Goal: Task Accomplishment & Management: Complete application form

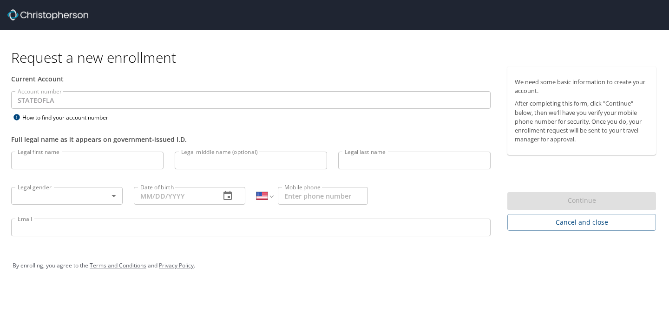
select select "US"
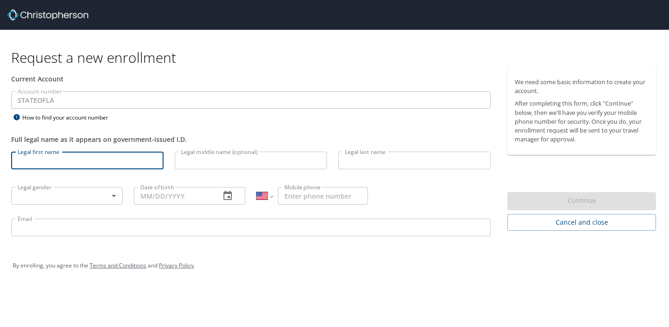
click at [95, 166] on input "Legal first name" at bounding box center [87, 161] width 152 height 18
type input "[PERSON_NAME]"
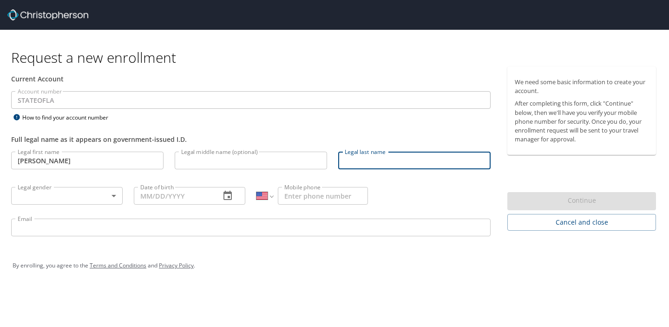
click at [365, 162] on input "Legal last name" at bounding box center [414, 161] width 152 height 18
type input "Pecquet"
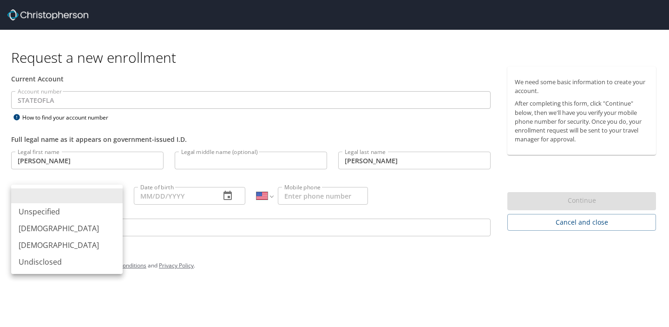
click at [60, 199] on body "Request a new enrollment Current Account Account number STATEOFLA Account numbe…" at bounding box center [334, 163] width 669 height 327
click at [50, 245] on li "Female" at bounding box center [67, 245] width 112 height 17
type input "Female"
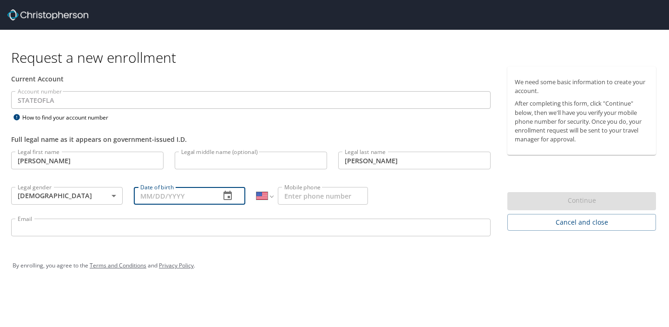
click at [171, 197] on input "Date of birth" at bounding box center [173, 196] width 79 height 18
type input "04/11/1991"
click at [333, 193] on input "Mobile phone" at bounding box center [323, 196] width 90 height 18
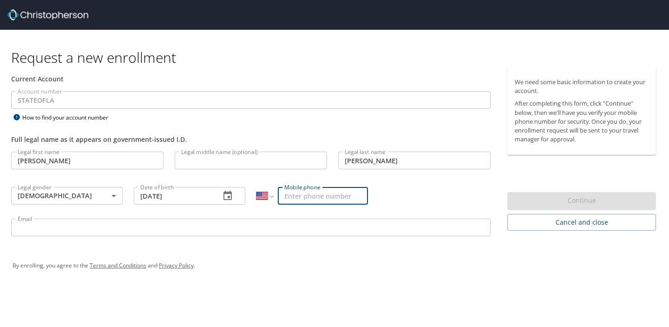
type input "(225) 337-2699"
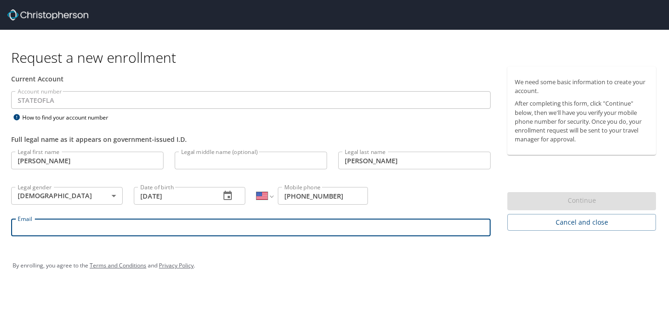
click at [327, 226] on input "Email" at bounding box center [251, 227] width 480 height 18
type input "jpecq1@lsuhsc.edu"
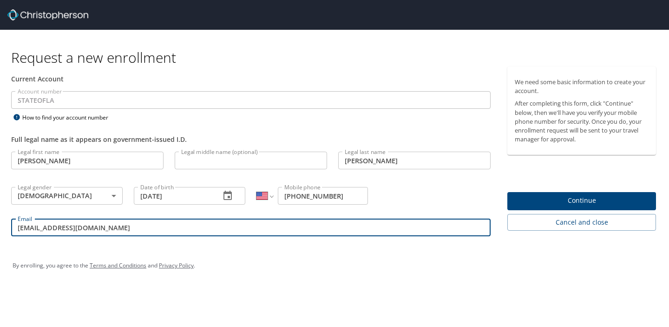
click at [591, 198] on span "Continue" at bounding box center [582, 201] width 134 height 12
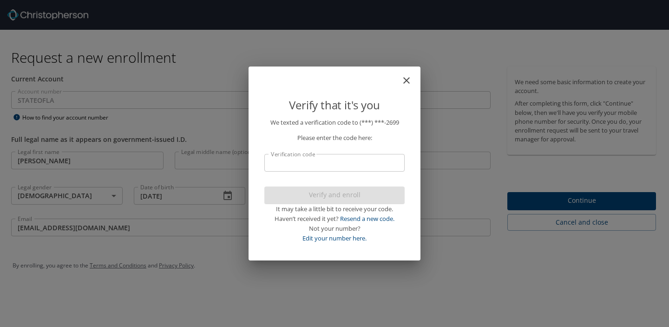
click at [372, 163] on input "Verification code" at bounding box center [334, 163] width 140 height 18
type input "69"
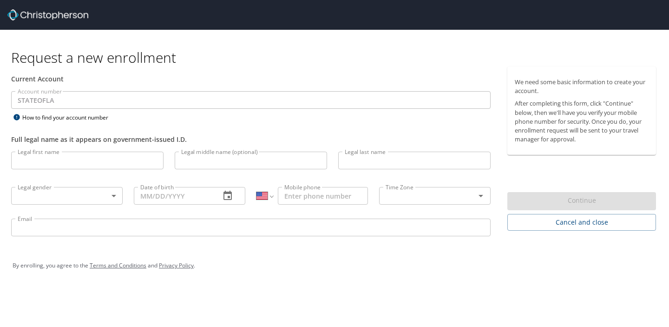
select select "US"
click at [67, 13] on img at bounding box center [47, 14] width 81 height 11
select select "US"
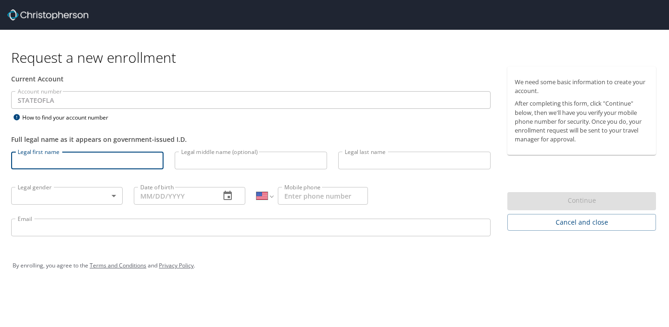
click at [153, 161] on input "Legal first name" at bounding box center [87, 161] width 152 height 18
type input "[PERSON_NAME]"
click at [380, 159] on input "Legal last name" at bounding box center [414, 161] width 152 height 18
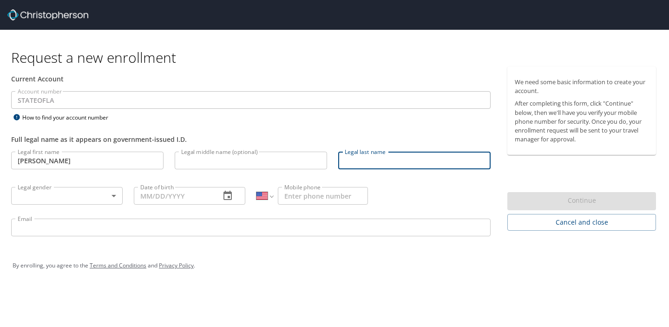
type input "Pecquet"
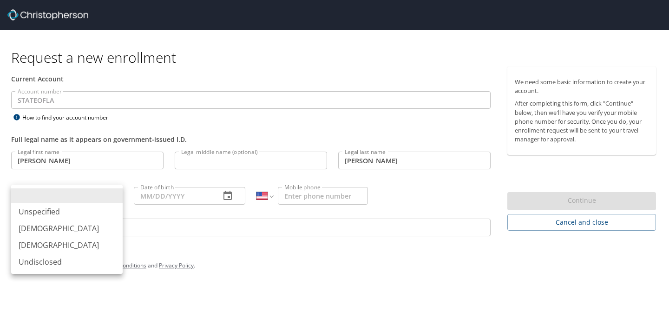
click at [99, 195] on body "Request a new enrollment Current Account Account number STATEOFLA Account numbe…" at bounding box center [334, 163] width 669 height 327
click at [73, 244] on li "Female" at bounding box center [67, 245] width 112 height 17
type input "Female"
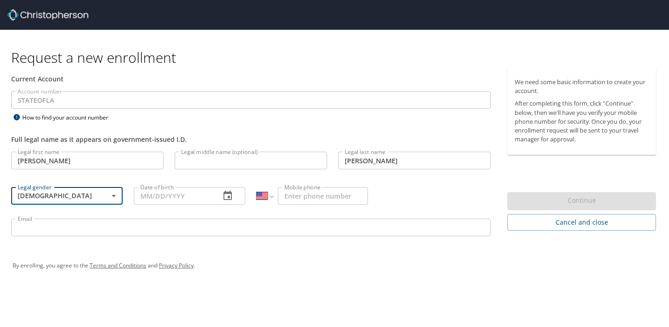
click at [141, 195] on input "Date of birth" at bounding box center [173, 196] width 79 height 18
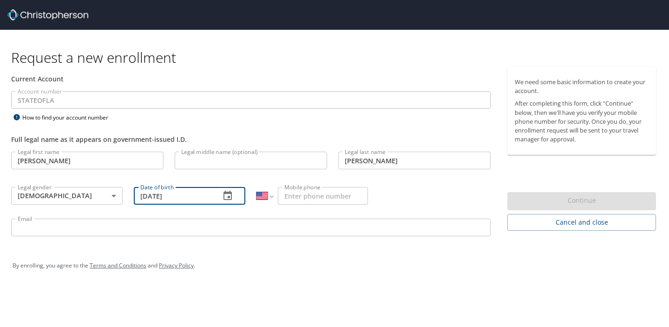
type input "04/11/1991"
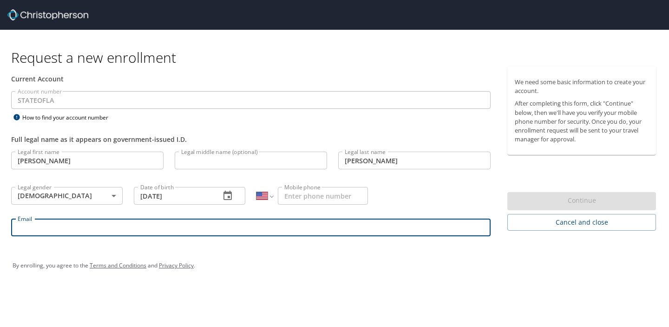
click at [151, 218] on input "Email" at bounding box center [251, 227] width 480 height 18
type input "jpecq1@lsuhsc.edu"
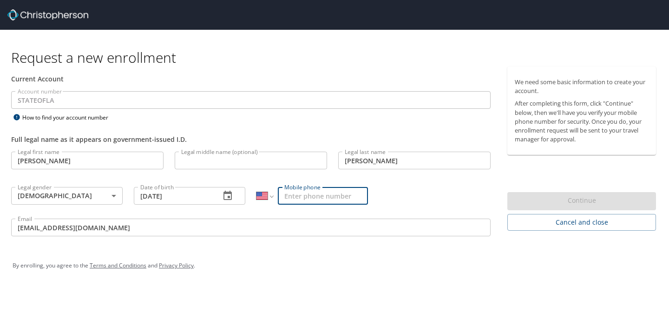
click at [355, 199] on input "Mobile phone" at bounding box center [323, 196] width 90 height 18
type input "(225) 337-2699"
click at [612, 169] on div "We need some basic information to create your account. After completing this fo…" at bounding box center [586, 148] width 156 height 164
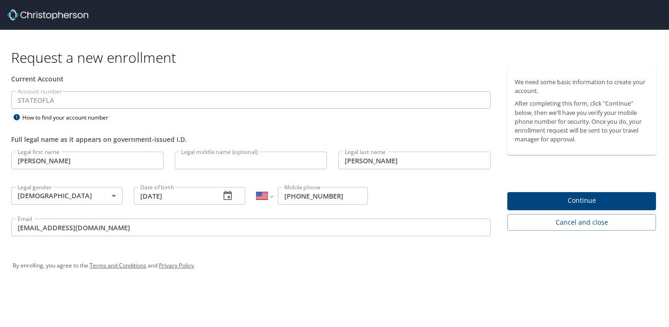
click at [595, 196] on span "Continue" at bounding box center [582, 201] width 134 height 12
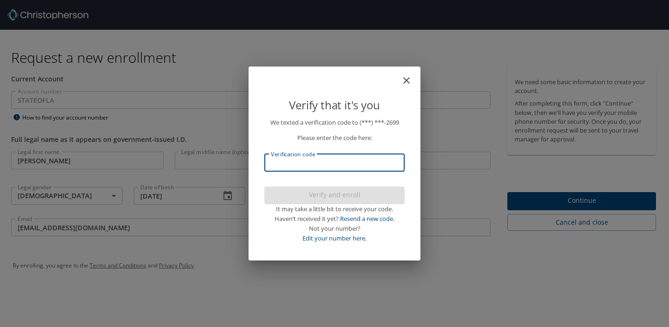
click at [312, 159] on input "Verification code" at bounding box center [334, 163] width 140 height 18
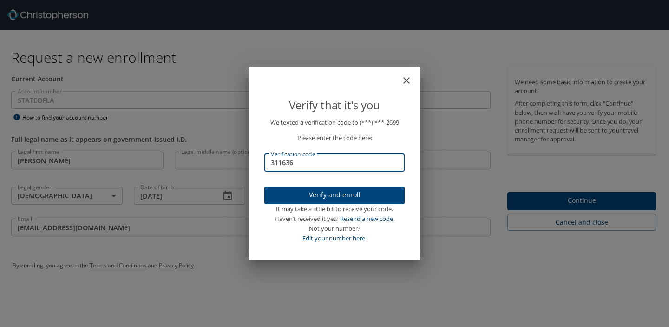
type input "311636"
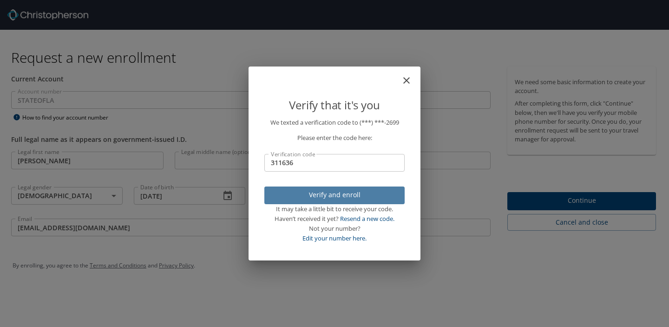
click at [354, 196] on span "Verify and enroll" at bounding box center [334, 195] width 125 height 12
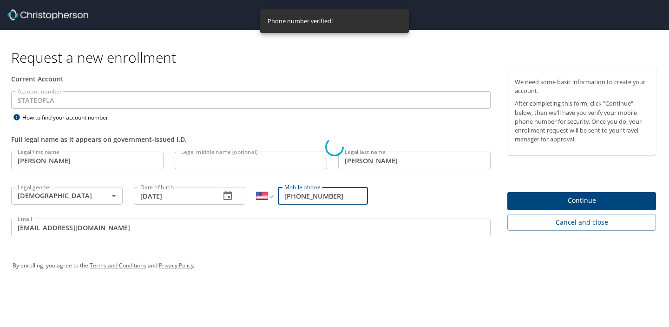
click at [556, 175] on div "Verify that it's you We texted a verification code to (***) ***- 2699 Please en…" at bounding box center [334, 163] width 669 height 327
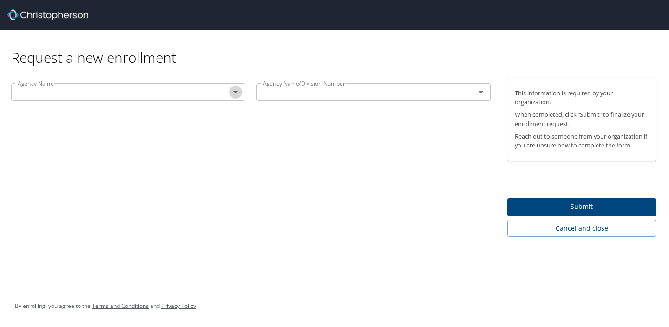
click at [238, 94] on icon "Open" at bounding box center [235, 91] width 11 height 11
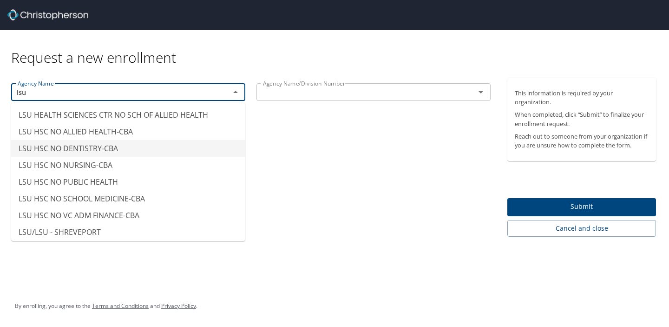
click at [112, 149] on li "LSU HSC NO DENTISTRY-CBA" at bounding box center [128, 148] width 234 height 17
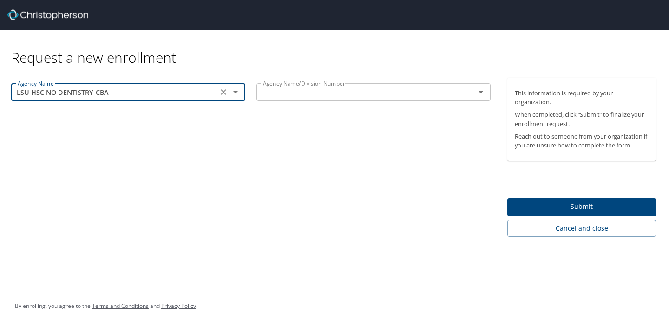
type input "LSU HSC NO DENTISTRY-CBA"
click at [313, 89] on input "text" at bounding box center [359, 92] width 201 height 12
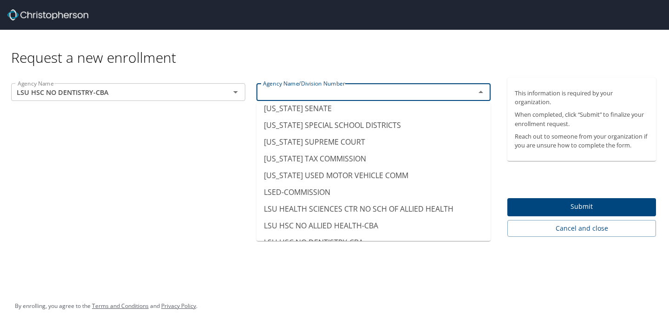
scroll to position [4419, 0]
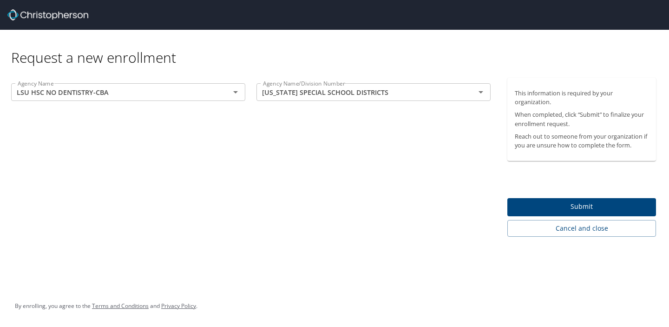
type input "LOUISIANA SPECIAL SCHOOL DISTRICTS"
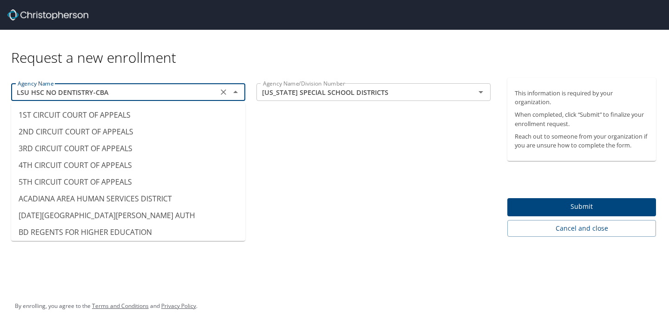
click at [136, 92] on input "LSU HSC NO DENTISTRY-CBA" at bounding box center [114, 92] width 201 height 12
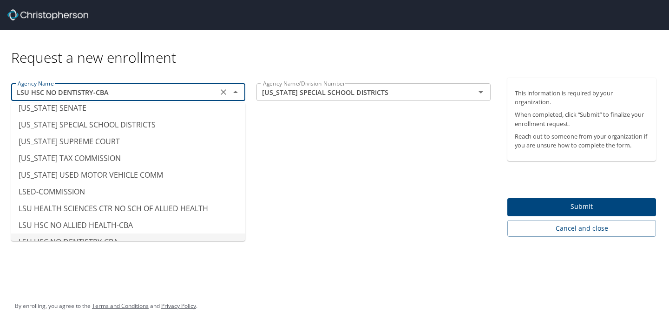
drag, startPoint x: 136, startPoint y: 92, endPoint x: 38, endPoint y: 88, distance: 98.1
click at [38, 91] on input "LSU HSC NO DENTISTRY-CBA" at bounding box center [114, 92] width 201 height 12
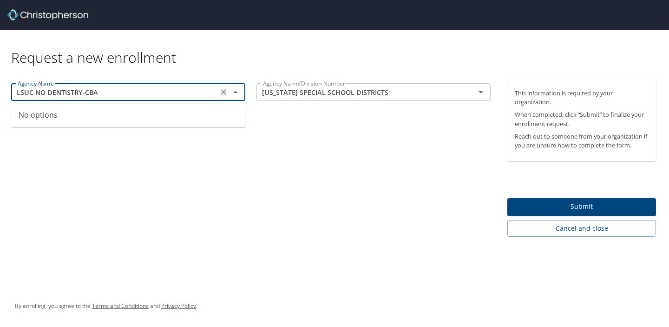
drag, startPoint x: 115, startPoint y: 96, endPoint x: 0, endPoint y: 90, distance: 115.0
click at [0, 90] on div "Agency Name LSUC NO DENTISTRY-CBA Agency Name Agency Name/Division Number LOUIS…" at bounding box center [251, 157] width 502 height 159
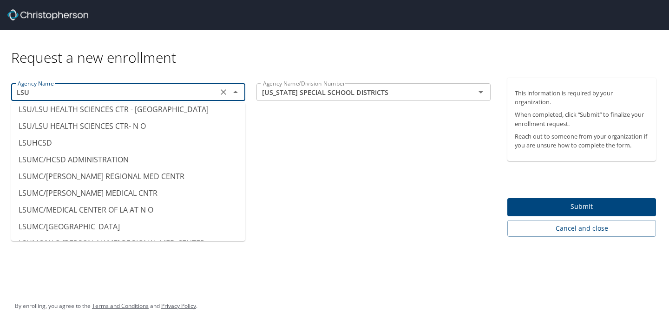
scroll to position [39, 0]
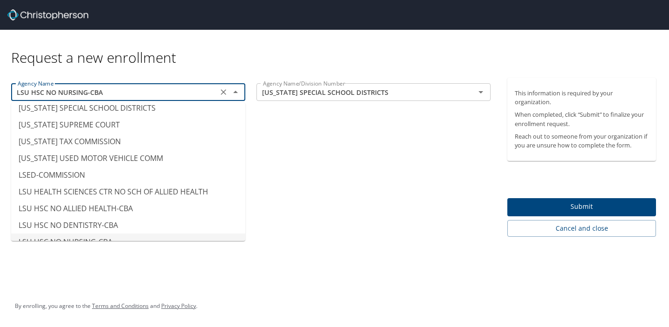
drag, startPoint x: 137, startPoint y: 92, endPoint x: 0, endPoint y: 86, distance: 136.3
click at [0, 86] on div "Agency Name LSU HSC NO NURSING-CBA Agency Name Agency Name/Division Number LOUI…" at bounding box center [251, 157] width 502 height 159
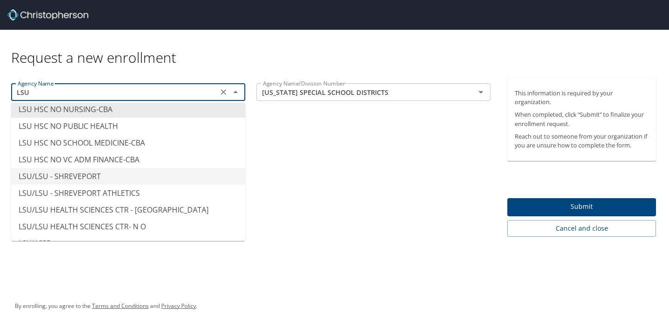
scroll to position [54, 0]
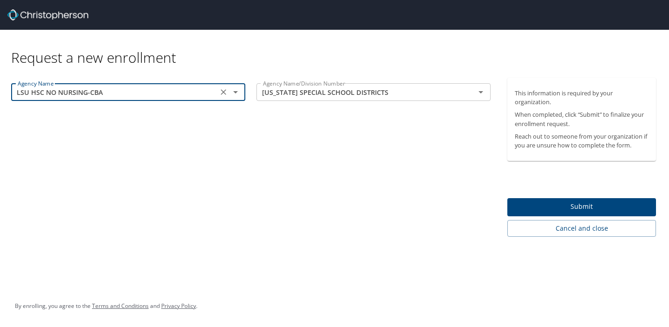
click at [135, 94] on input "LSU HSC NO NURSING-CBA" at bounding box center [114, 92] width 201 height 12
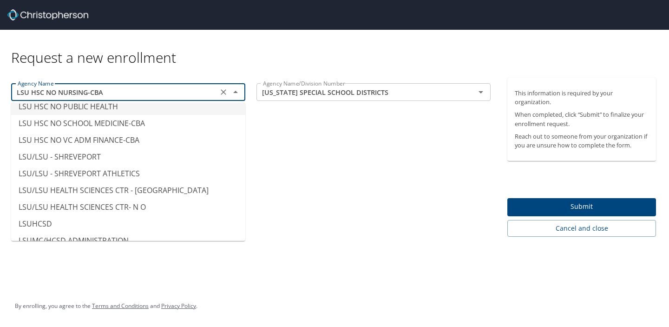
scroll to position [4607, 0]
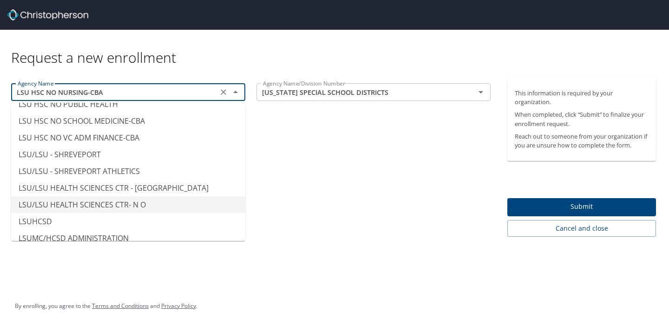
click at [102, 196] on li "LSU/LSU HEALTH SCIENCES CTR- N O" at bounding box center [128, 204] width 234 height 17
type input "LSU/LSU HEALTH SCIENCES CTR- N O"
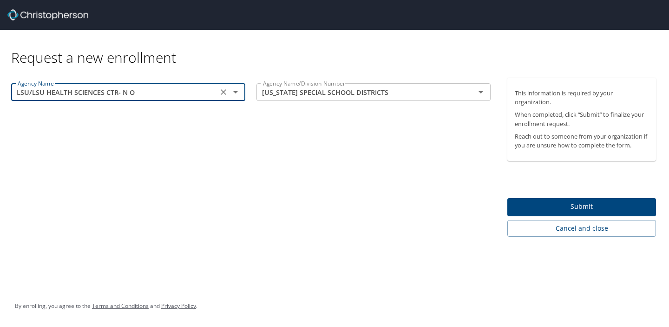
click at [577, 208] on span "Submit" at bounding box center [582, 207] width 134 height 12
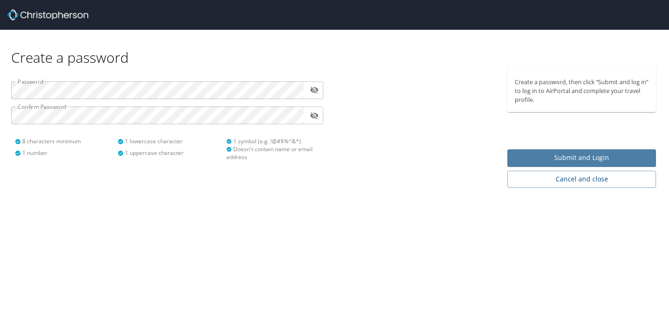
click at [590, 159] on span "Submit and Login" at bounding box center [582, 158] width 134 height 12
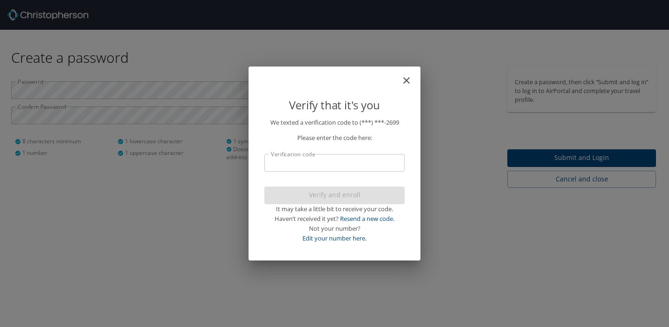
click at [318, 165] on input "Verification code" at bounding box center [334, 163] width 140 height 18
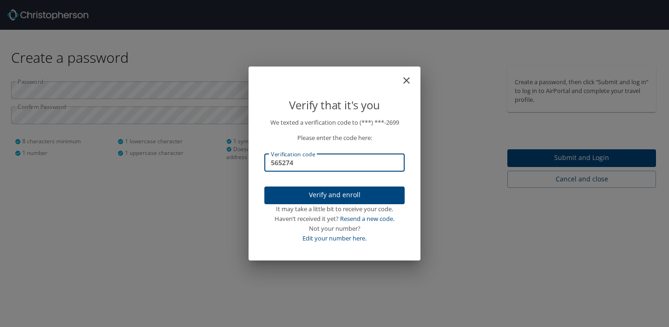
type input "565274"
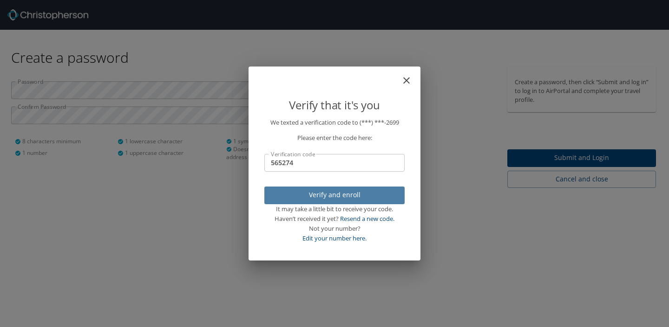
click at [332, 196] on span "Verify and enroll" at bounding box center [334, 195] width 125 height 12
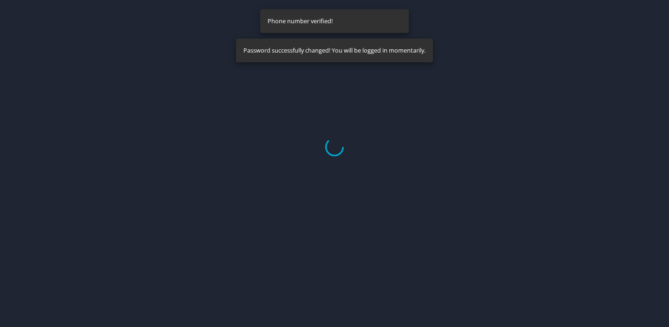
select select "US"
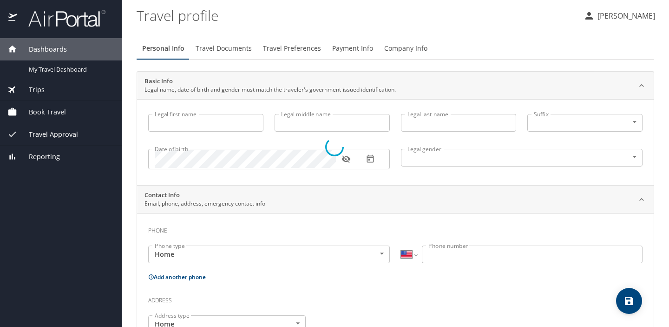
type input "Jennifer"
type input "Pecquet"
type input "Female"
select select "US"
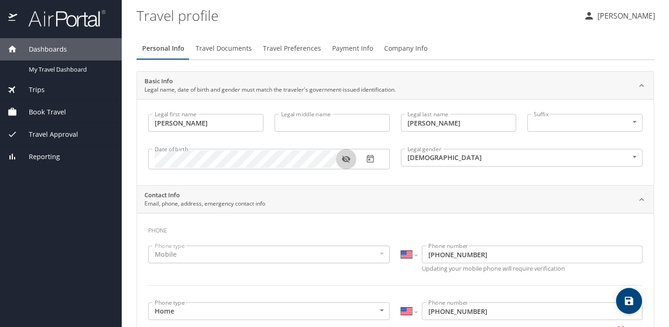
click at [347, 158] on icon "button" at bounding box center [346, 159] width 8 height 7
click at [347, 158] on icon "button" at bounding box center [346, 159] width 8 height 6
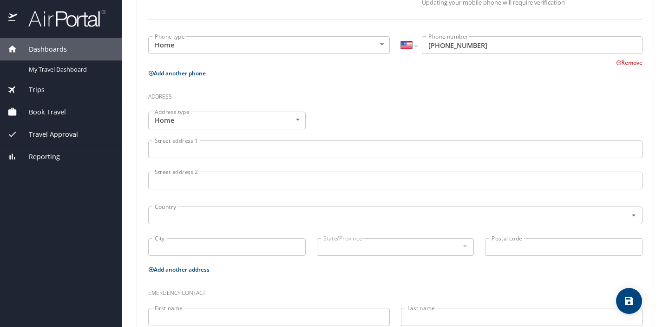
scroll to position [266, 0]
click at [261, 149] on input "Street address 1" at bounding box center [395, 149] width 495 height 18
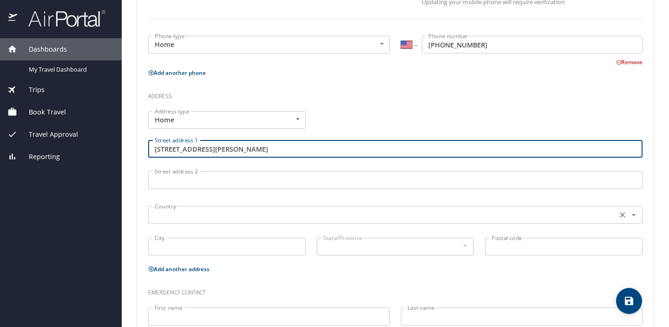
type input "1931 Shawn Drive"
click at [217, 218] on input "text" at bounding box center [382, 215] width 462 height 12
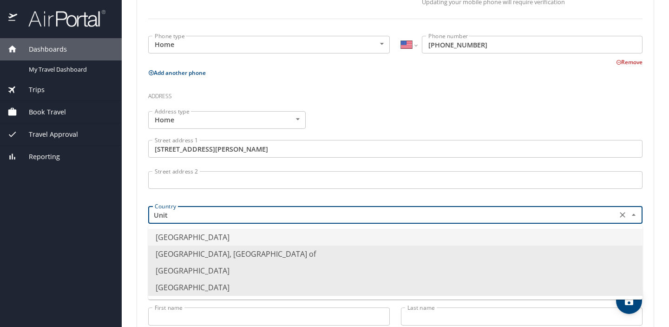
click at [252, 238] on li "United States of America" at bounding box center [395, 237] width 495 height 17
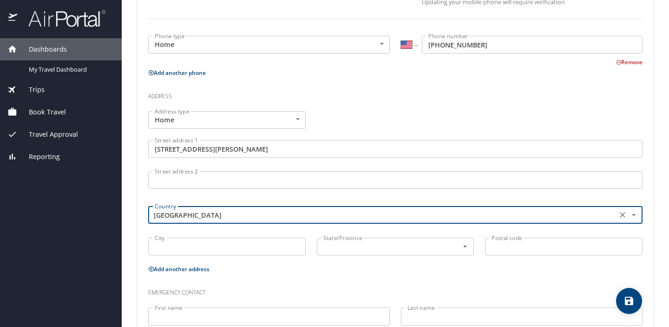
type input "United States of America"
click at [226, 246] on input "City" at bounding box center [227, 247] width 158 height 18
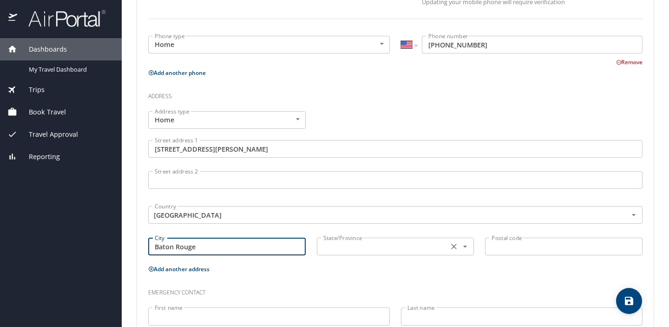
type input "Baton Rouge"
click at [345, 250] on input "text" at bounding box center [382, 246] width 125 height 12
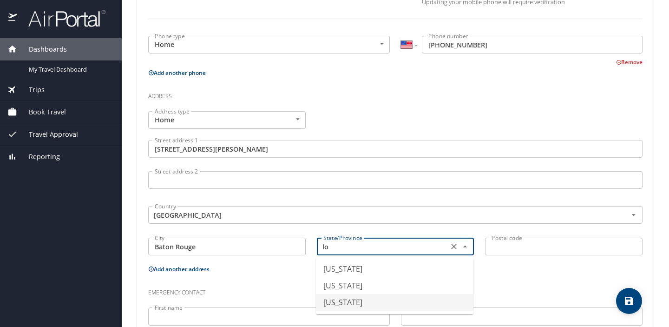
click at [368, 302] on li "Louisiana" at bounding box center [395, 302] width 158 height 17
type input "Louisiana"
click at [529, 243] on input "Postal code" at bounding box center [564, 247] width 158 height 18
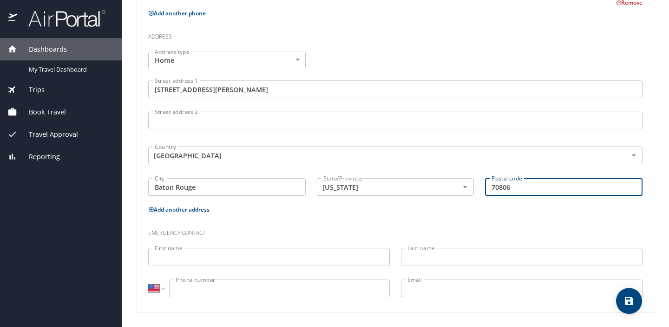
scroll to position [325, 0]
type input "70806"
click at [267, 256] on input "First name" at bounding box center [269, 257] width 242 height 18
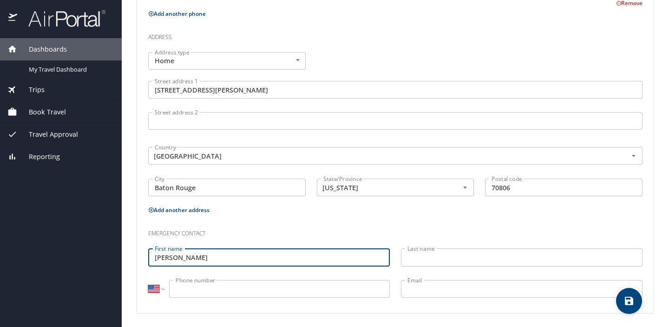
type input "Jacques"
click at [430, 256] on input "Last name" at bounding box center [522, 257] width 242 height 18
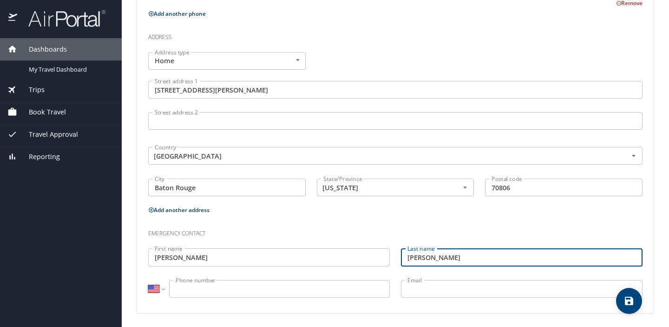
type input "Pecquet"
click at [305, 293] on input "Phone number" at bounding box center [279, 289] width 221 height 18
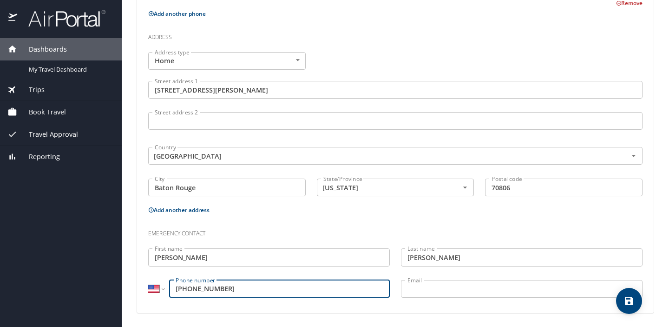
type input "(225) 337-2699"
click at [491, 287] on input "Email" at bounding box center [522, 289] width 242 height 18
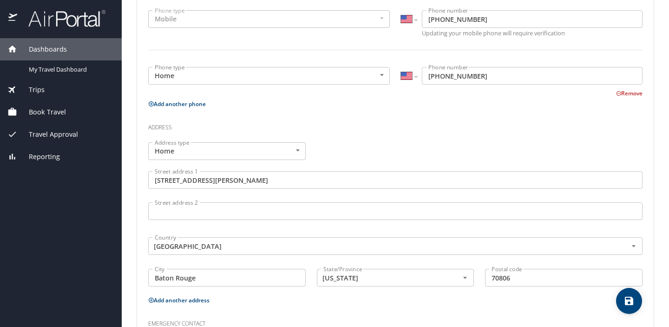
scroll to position [326, 0]
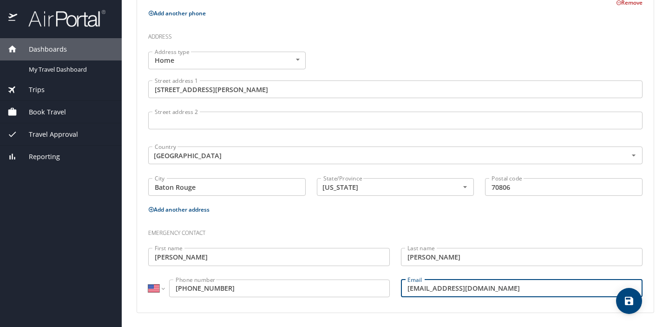
type input "jspecquet@gmail.com"
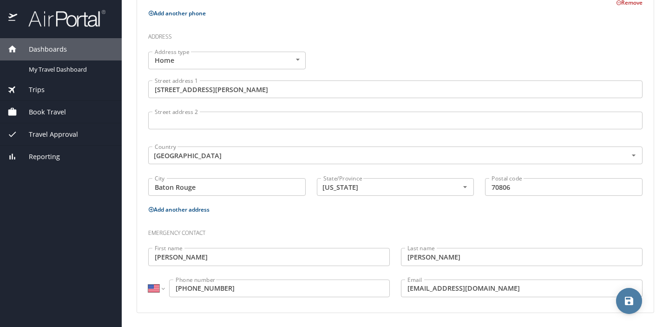
click at [632, 299] on icon "save" at bounding box center [629, 301] width 8 height 8
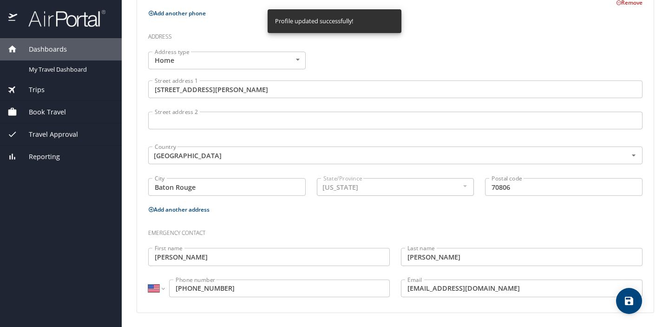
select select "US"
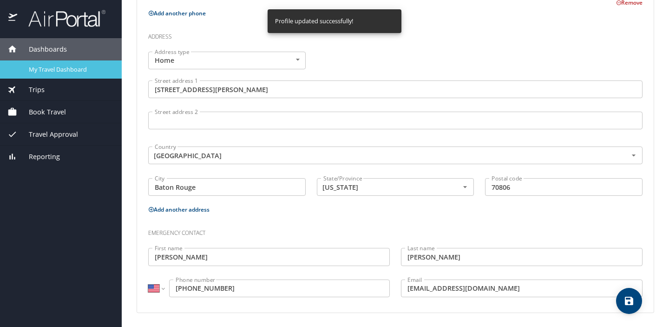
click at [46, 69] on span "My Travel Dashboard" at bounding box center [70, 69] width 82 height 9
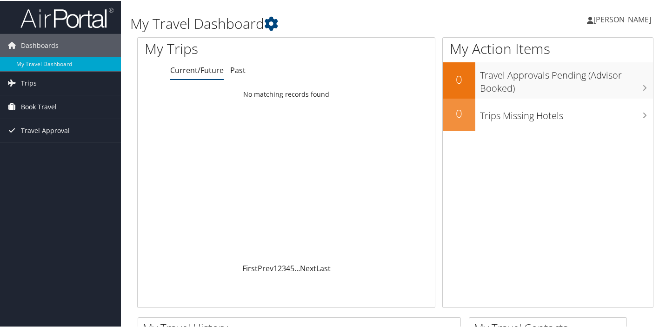
click at [38, 104] on span "Book Travel" at bounding box center [39, 105] width 36 height 23
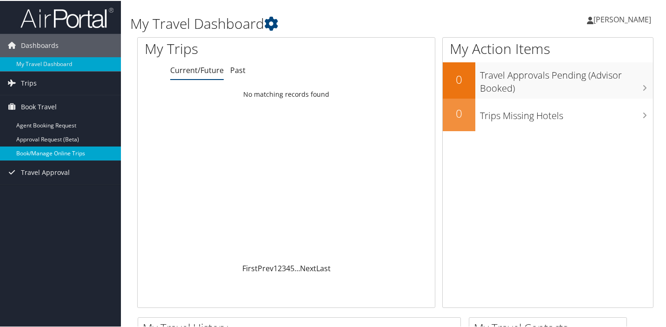
click at [49, 152] on link "Book/Manage Online Trips" at bounding box center [60, 152] width 121 height 14
